Goal: Task Accomplishment & Management: Use online tool/utility

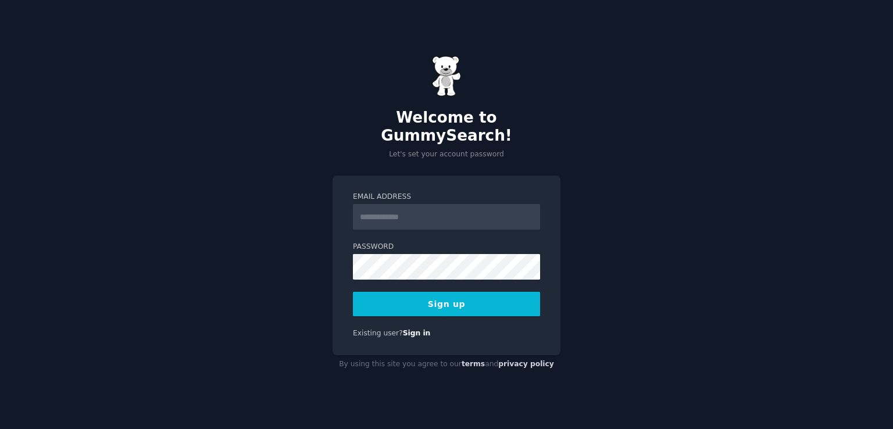
click at [410, 213] on input "Email Address" at bounding box center [446, 217] width 187 height 26
type input "**********"
click at [343, 257] on div "**********" at bounding box center [447, 265] width 228 height 179
click at [551, 245] on div "**********" at bounding box center [447, 265] width 228 height 179
click at [431, 295] on button "Sign up" at bounding box center [446, 304] width 187 height 24
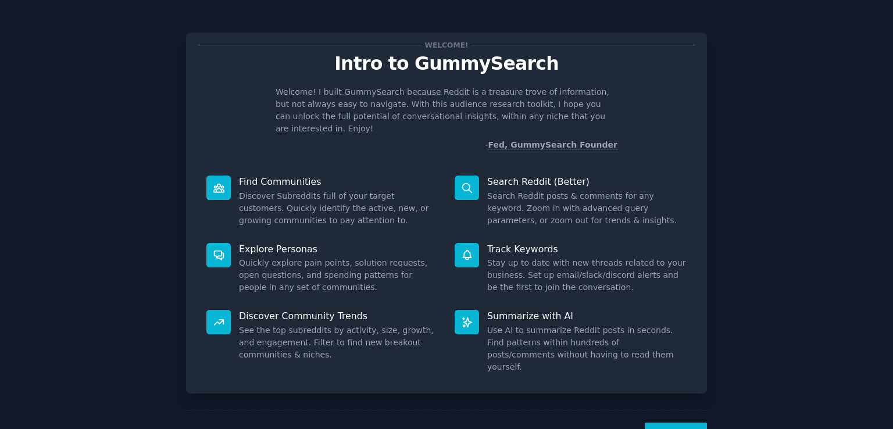
click at [680, 423] on button "Next" at bounding box center [676, 437] width 62 height 28
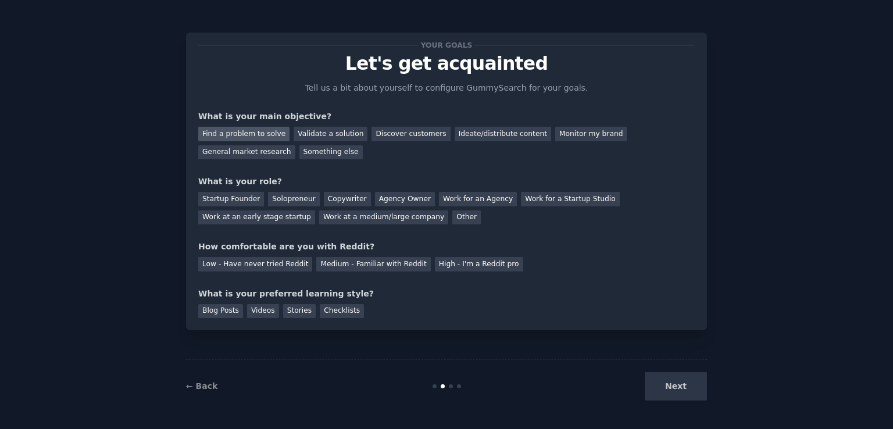
click at [233, 134] on div "Find a problem to solve" at bounding box center [243, 134] width 91 height 15
click at [248, 198] on div "Startup Founder" at bounding box center [231, 199] width 66 height 15
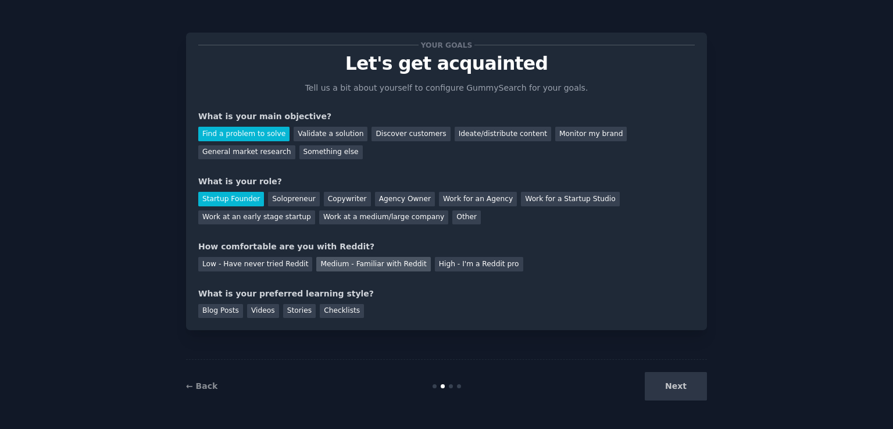
click at [375, 268] on div "Medium - Familiar with Reddit" at bounding box center [373, 264] width 114 height 15
click at [296, 311] on div "Stories" at bounding box center [299, 311] width 33 height 15
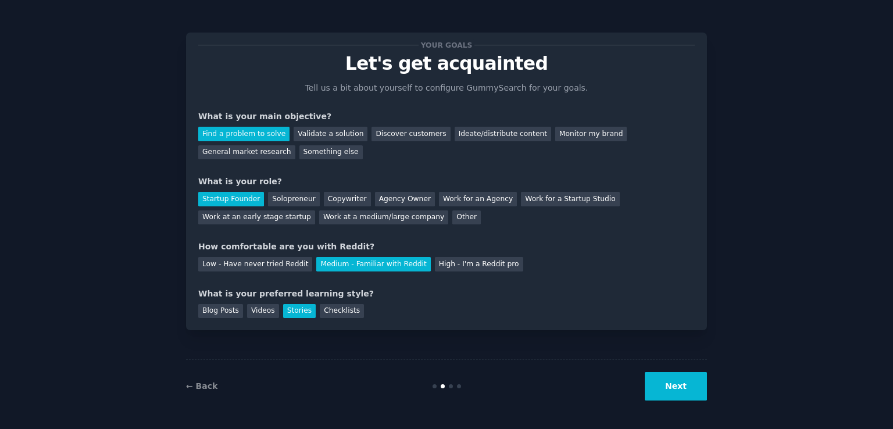
click at [684, 396] on button "Next" at bounding box center [676, 386] width 62 height 28
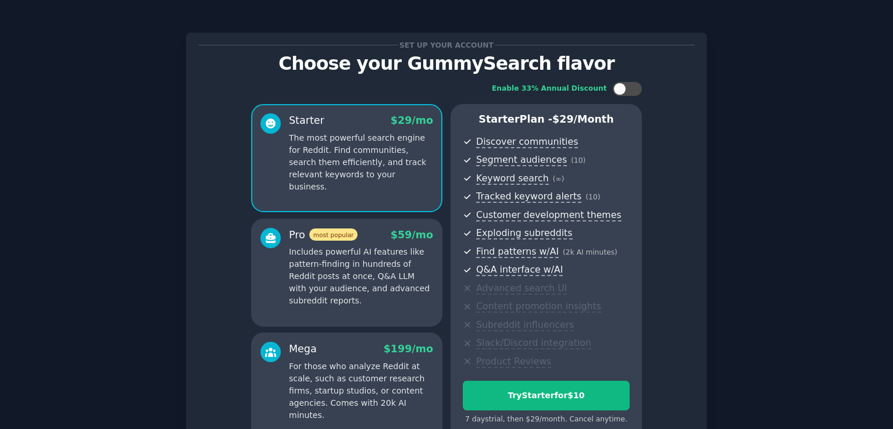
click at [813, 87] on div "Set up your account Choose your GummySearch flavor Enable 33% Annual Discount S…" at bounding box center [446, 275] width 861 height 519
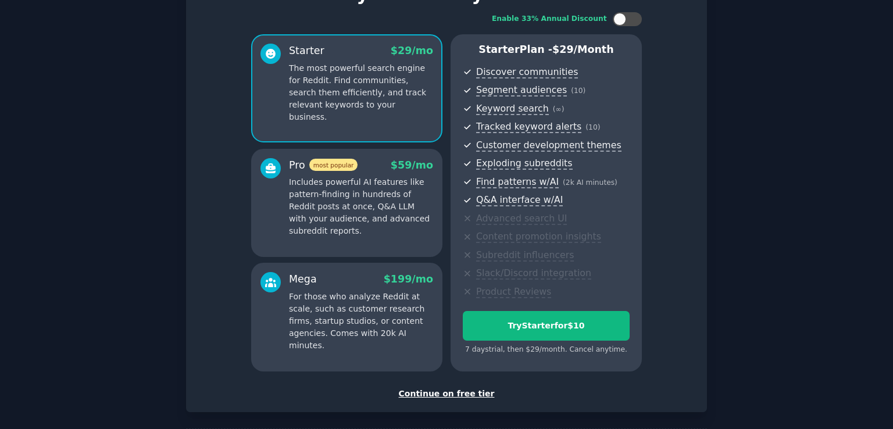
scroll to position [122, 0]
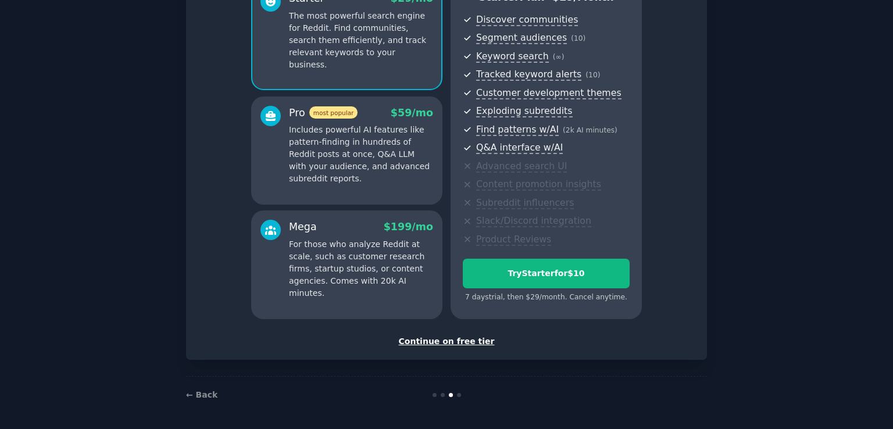
click at [461, 343] on div "Continue on free tier" at bounding box center [446, 342] width 497 height 12
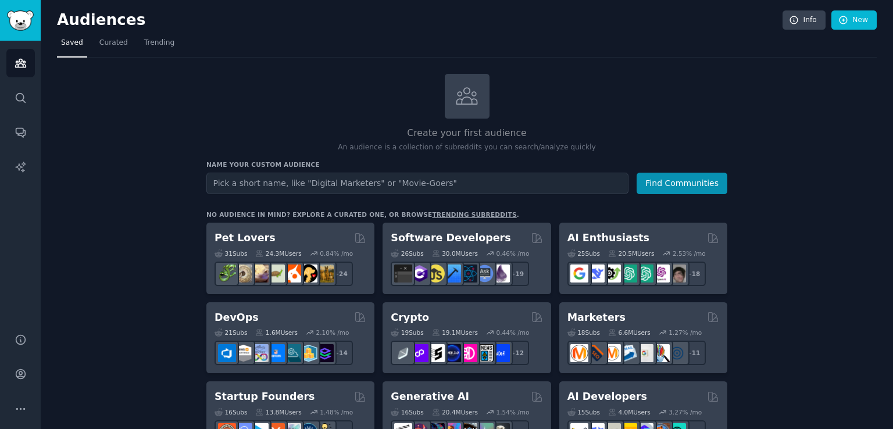
click at [262, 183] on input "text" at bounding box center [417, 184] width 422 height 22
type input "lose weight"
click at [637, 173] on button "Find Communities" at bounding box center [682, 184] width 91 height 22
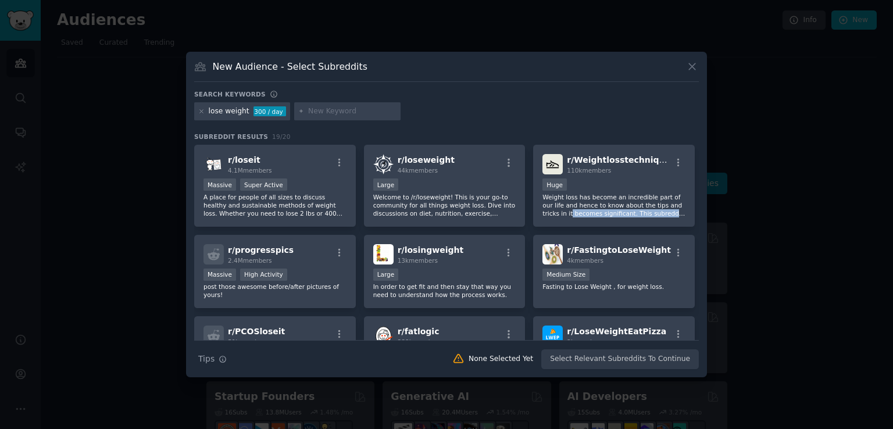
drag, startPoint x: 698, startPoint y: 206, endPoint x: 691, endPoint y: 226, distance: 21.5
click at [691, 226] on div "r/ loseit 4.1M members >= 95th percentile for submissions / day Massive Super A…" at bounding box center [446, 242] width 505 height 195
drag, startPoint x: 699, startPoint y: 230, endPoint x: 697, endPoint y: 251, distance: 21.1
click at [697, 251] on div "New Audience - Select Subreddits Search keywords lose weight 300 / day Subreddi…" at bounding box center [446, 215] width 521 height 326
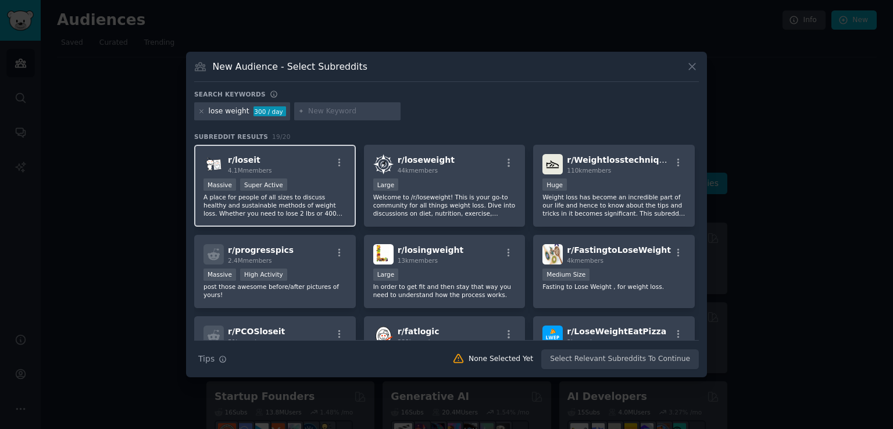
click at [291, 159] on div "r/ loseit 4.1M members" at bounding box center [275, 164] width 143 height 20
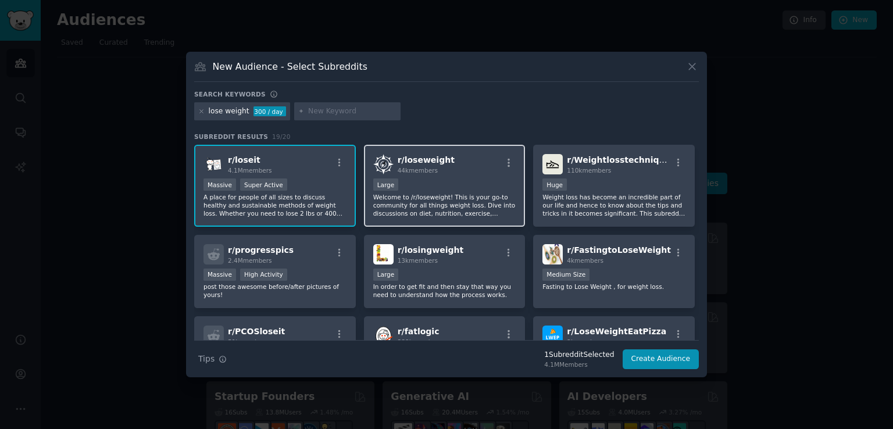
click at [469, 185] on div "Large" at bounding box center [444, 186] width 143 height 15
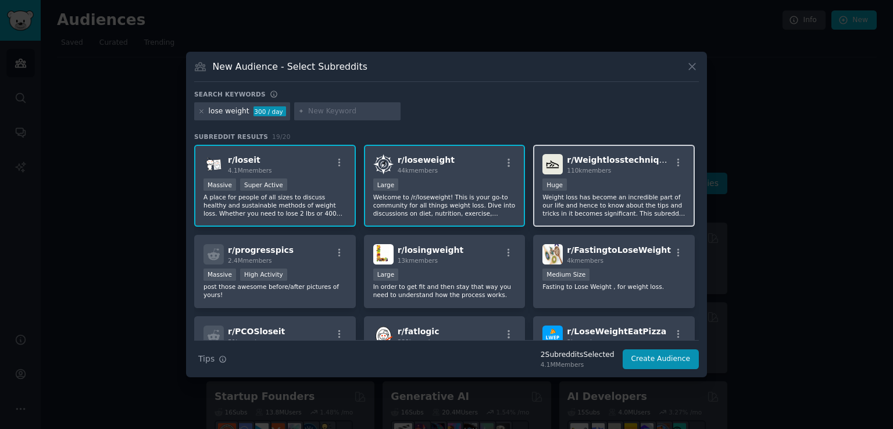
click at [634, 184] on div "Huge" at bounding box center [614, 186] width 143 height 15
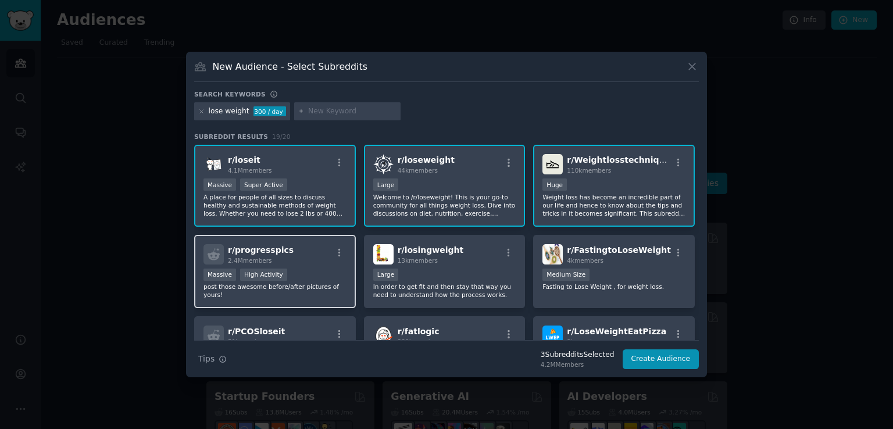
click at [308, 265] on div "r/ progresspics 2.4M members Massive High Activity post those awesome before/af…" at bounding box center [275, 272] width 162 height 74
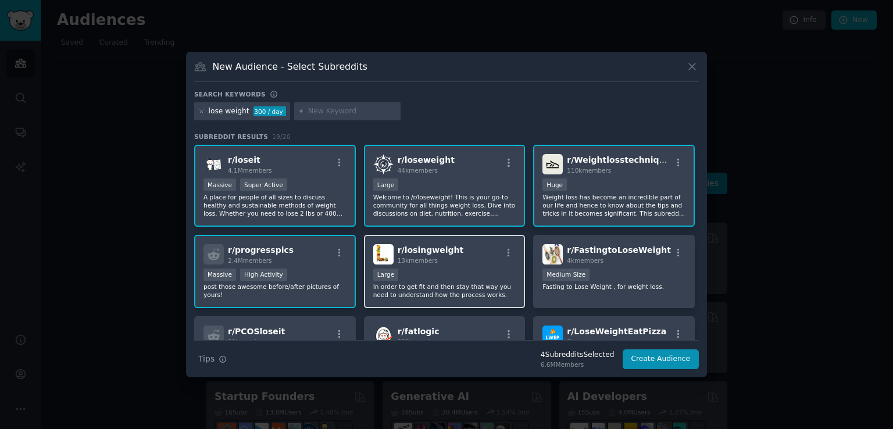
click at [435, 270] on div "Large" at bounding box center [444, 276] width 143 height 15
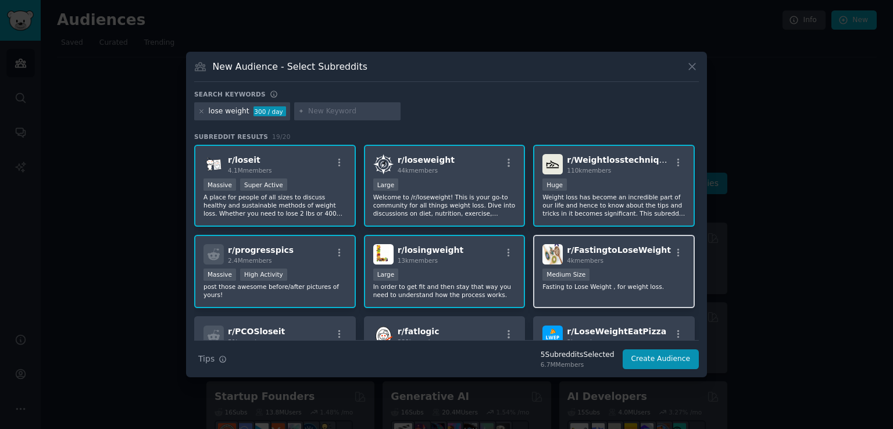
click at [635, 269] on div "Medium Size" at bounding box center [614, 276] width 143 height 15
click at [621, 254] on h2 "r/ FastingtoLoseWeight 4k members" at bounding box center [619, 254] width 104 height 20
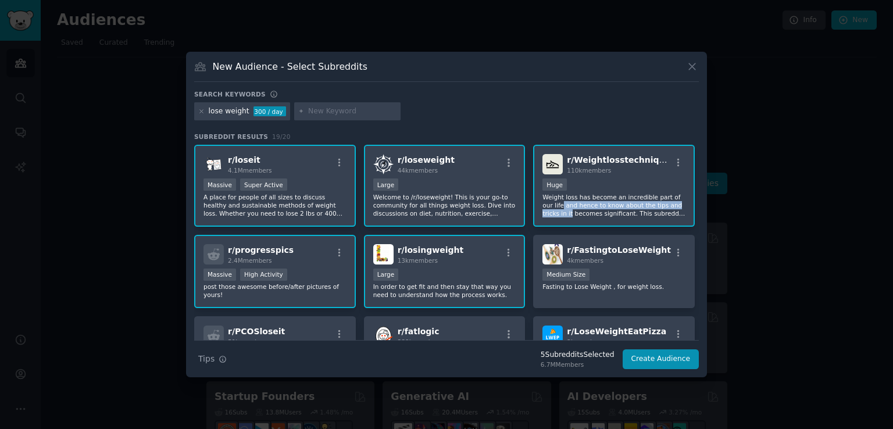
drag, startPoint x: 698, startPoint y: 195, endPoint x: 698, endPoint y: 208, distance: 12.8
click at [698, 208] on div "r/ loseit 4.1M members >= 95th percentile for submissions / day Massive Super A…" at bounding box center [446, 242] width 505 height 195
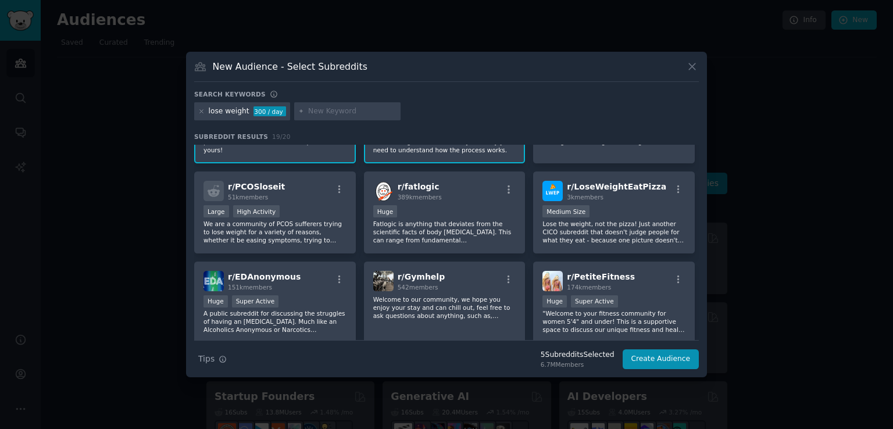
scroll to position [147, 0]
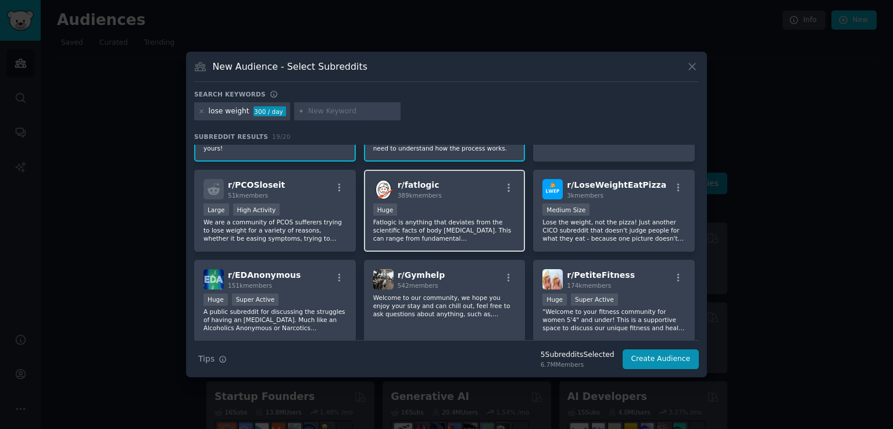
click at [433, 209] on div "Huge" at bounding box center [444, 211] width 143 height 15
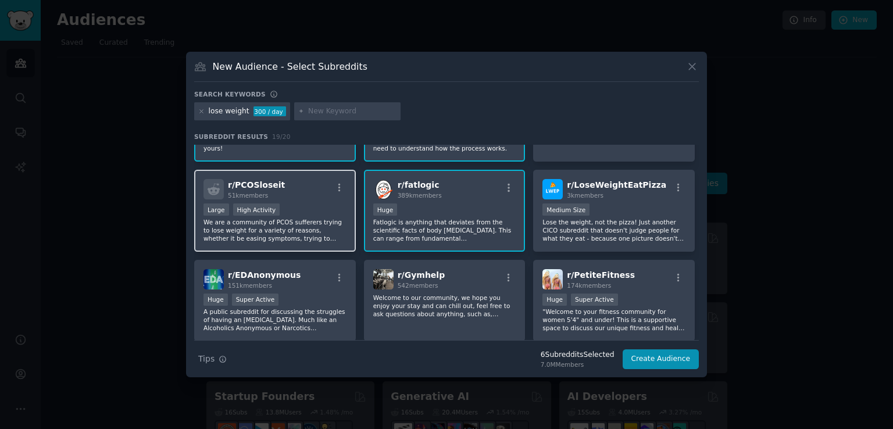
click at [300, 196] on div "r/ PCOSloseit 51k members" at bounding box center [275, 189] width 143 height 20
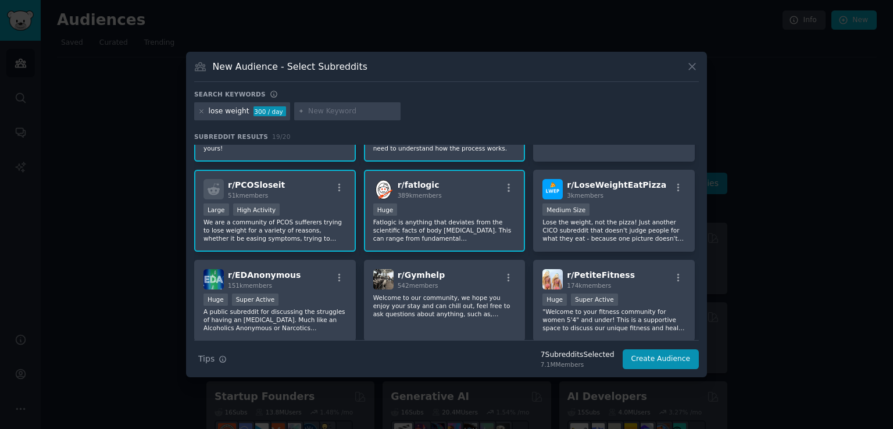
click at [292, 220] on p "We are a community of PCOS sufferers trying to lose weight for a variety of rea…" at bounding box center [275, 230] width 143 height 24
click at [696, 246] on div "r/ loseit 4.1M members >= 95th percentile for submissions / day Massive Super A…" at bounding box center [446, 304] width 505 height 613
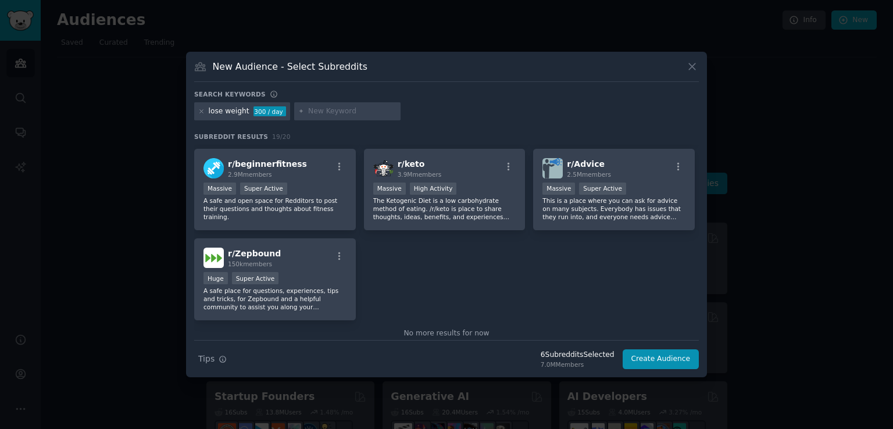
scroll to position [445, 0]
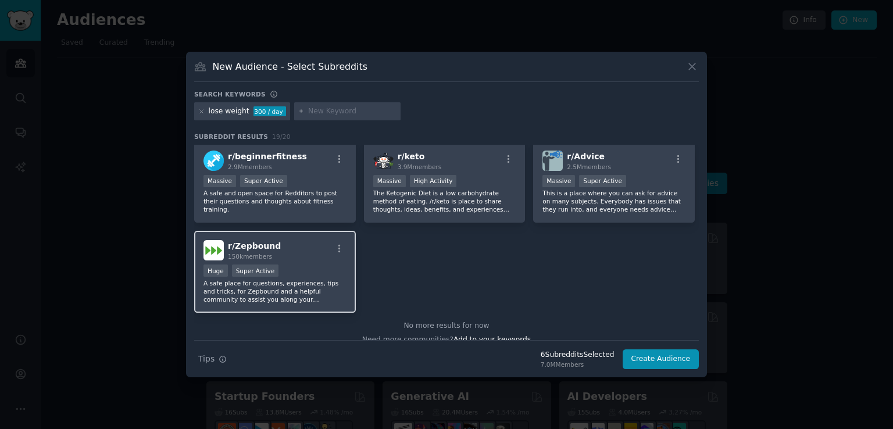
click at [284, 281] on p "A safe place for questions, experiences, tips and tricks, for Zepbound and a he…" at bounding box center [275, 291] width 143 height 24
click at [663, 358] on button "Create Audience" at bounding box center [661, 360] width 77 height 20
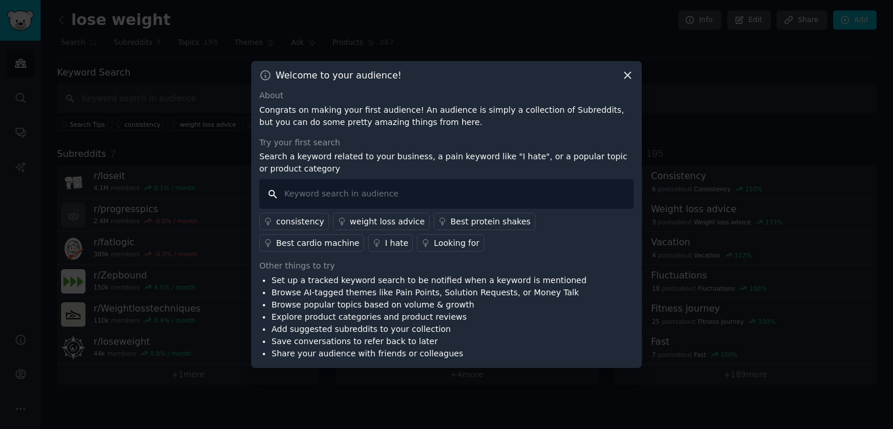
click at [350, 196] on input "text" at bounding box center [446, 194] width 375 height 30
type input "noot health"
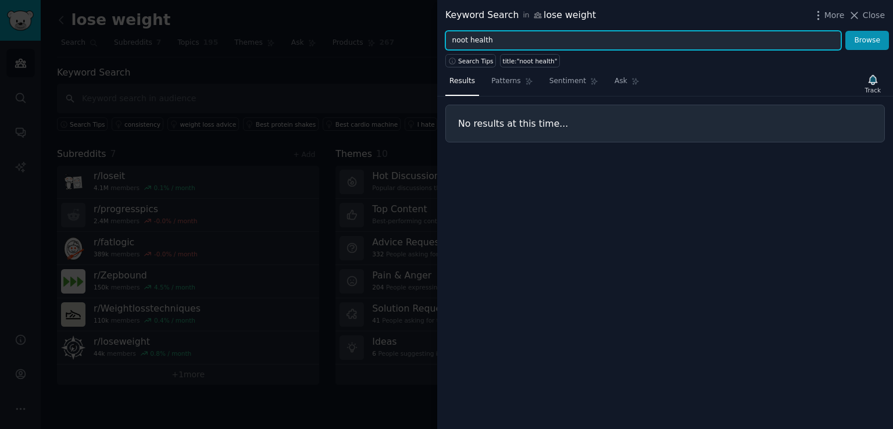
drag, startPoint x: 495, startPoint y: 40, endPoint x: 435, endPoint y: 34, distance: 60.8
click at [435, 34] on div "Keyword Search in lose weight More Close noot health Browse Search Tips title:"…" at bounding box center [446, 214] width 893 height 429
type input "c"
click at [846, 31] on button "Browse" at bounding box center [868, 41] width 44 height 20
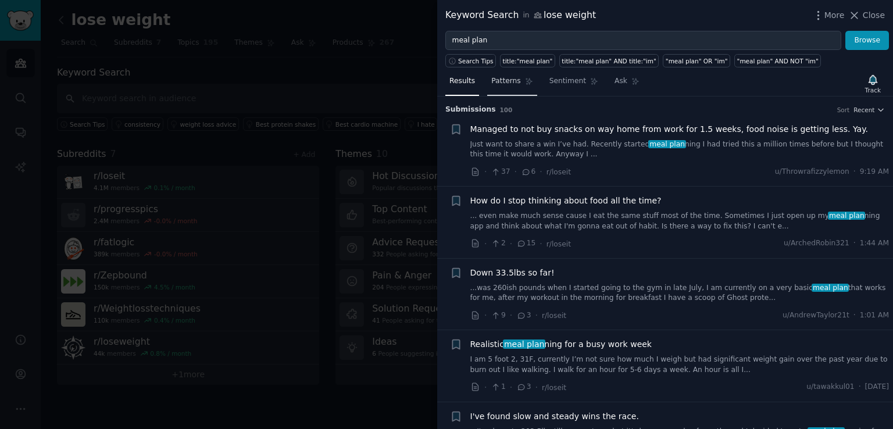
click at [503, 82] on span "Patterns" at bounding box center [505, 81] width 29 height 10
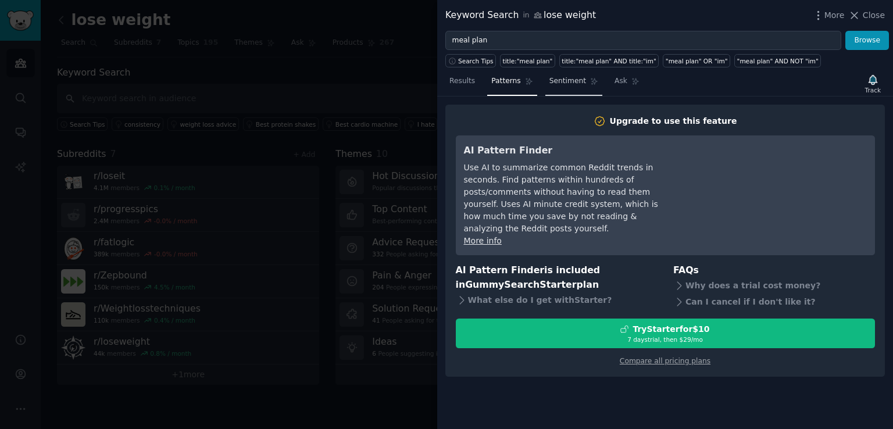
click at [556, 80] on span "Sentiment" at bounding box center [568, 81] width 37 height 10
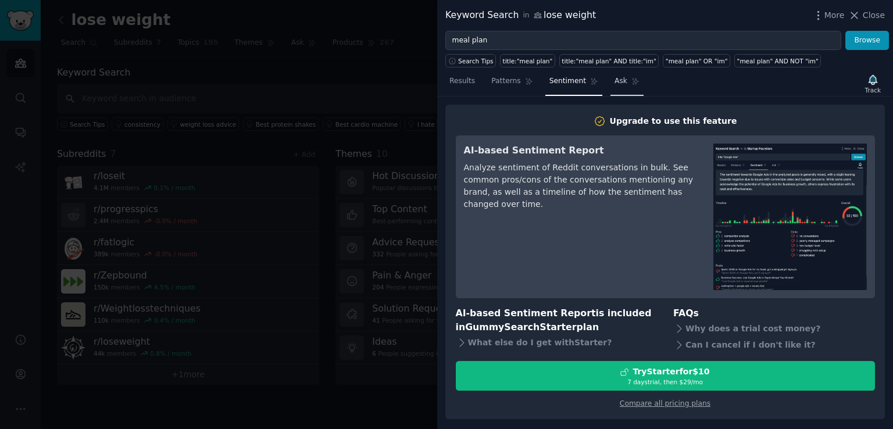
click at [615, 78] on span "Ask" at bounding box center [621, 81] width 13 height 10
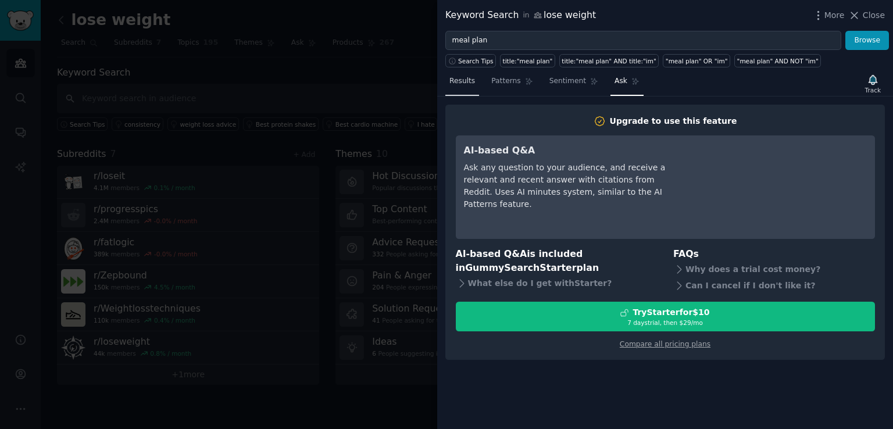
click at [465, 80] on span "Results" at bounding box center [463, 81] width 26 height 10
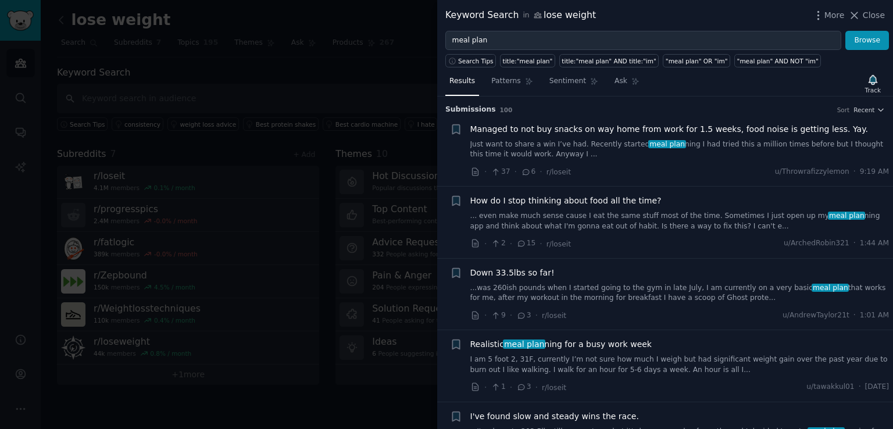
click at [522, 135] on div "Managed to not buy snacks on way home from work for 1.5 weeks, food noise is ge…" at bounding box center [679, 141] width 419 height 37
click at [568, 129] on span "Managed to not buy snacks on way home from work for 1.5 weeks, food noise is ge…" at bounding box center [669, 129] width 398 height 12
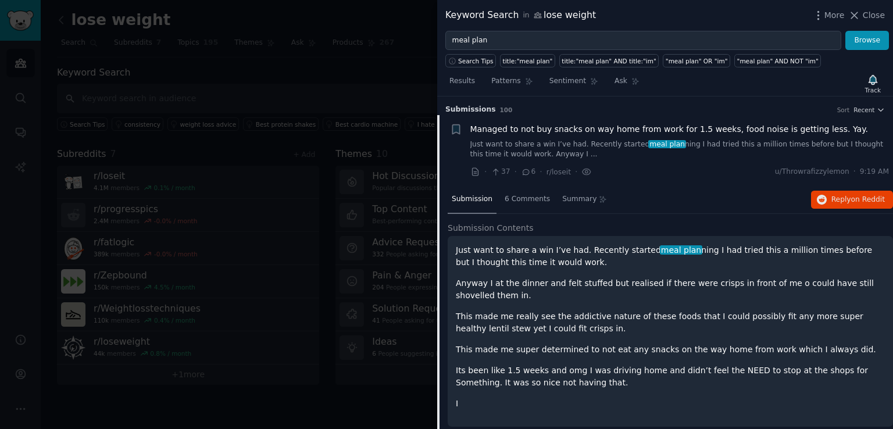
scroll to position [18, 0]
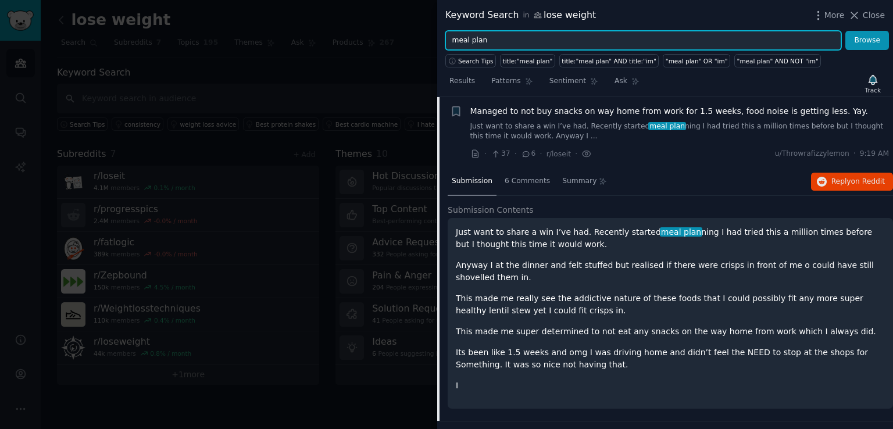
drag, startPoint x: 495, startPoint y: 40, endPoint x: 436, endPoint y: 41, distance: 58.7
click at [436, 41] on div "Keyword Search in lose weight More Close meal plan Browse Search Tips title:"me…" at bounding box center [446, 214] width 893 height 429
type input "AI app"
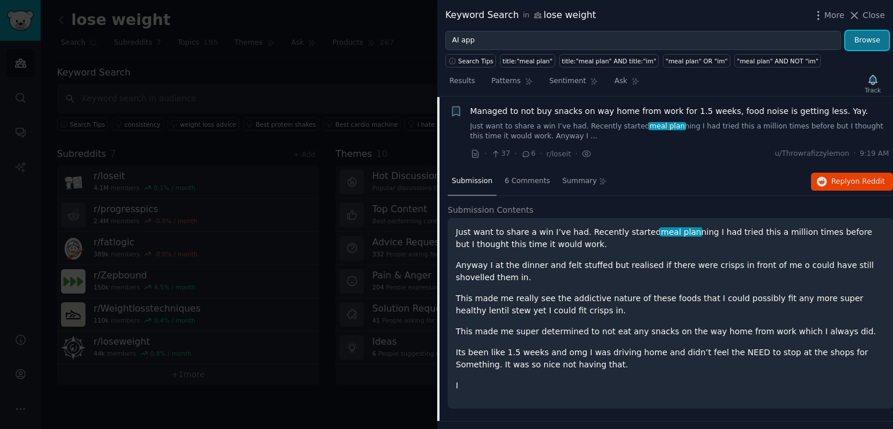
click at [867, 39] on button "Browse" at bounding box center [868, 41] width 44 height 20
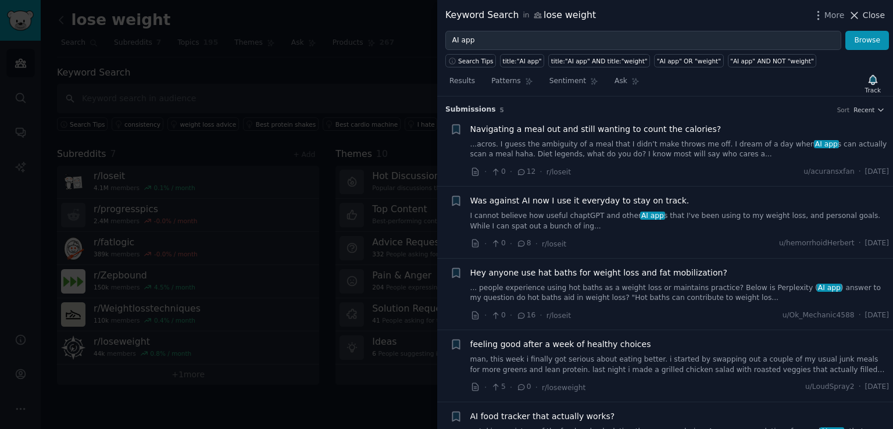
click at [854, 15] on icon at bounding box center [854, 15] width 12 height 12
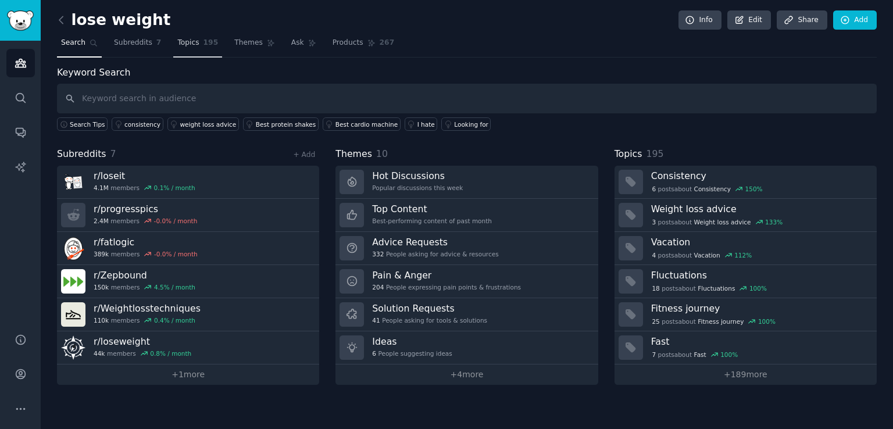
click at [184, 42] on span "Topics" at bounding box center [188, 43] width 22 height 10
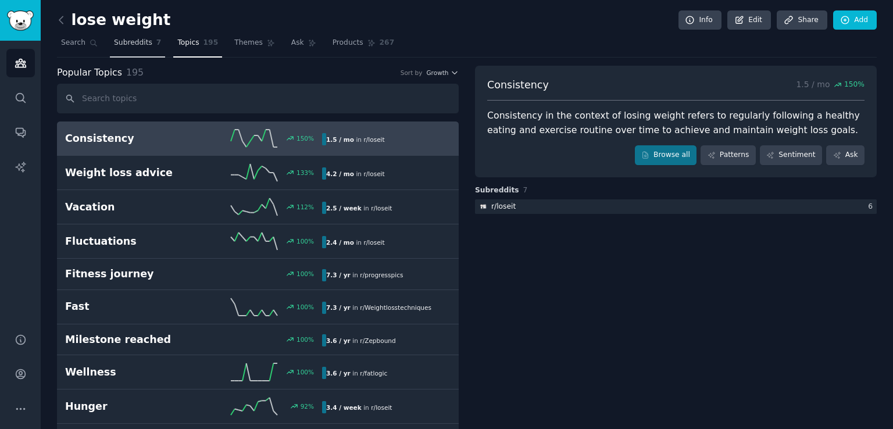
click at [130, 46] on span "Subreddits" at bounding box center [133, 43] width 38 height 10
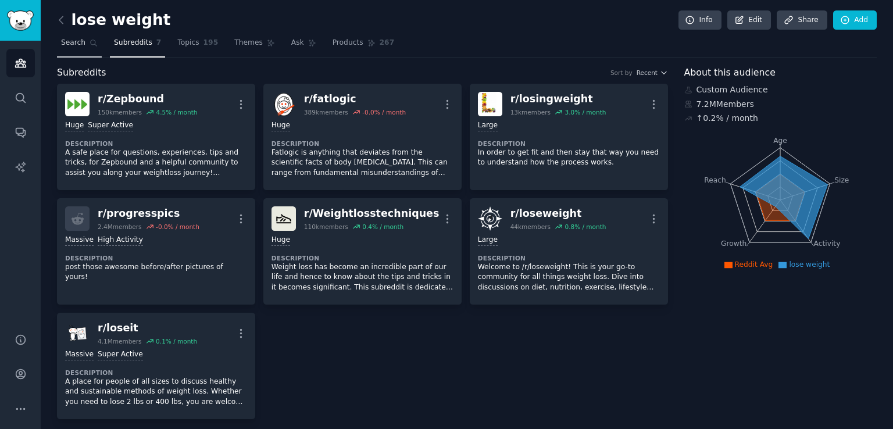
click at [65, 49] on link "Search" at bounding box center [79, 46] width 45 height 24
